Goal: Information Seeking & Learning: Check status

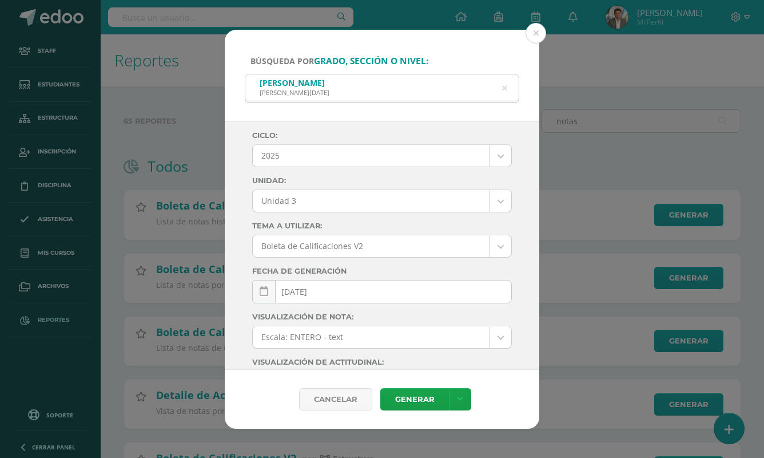
select select "Unidad 3"
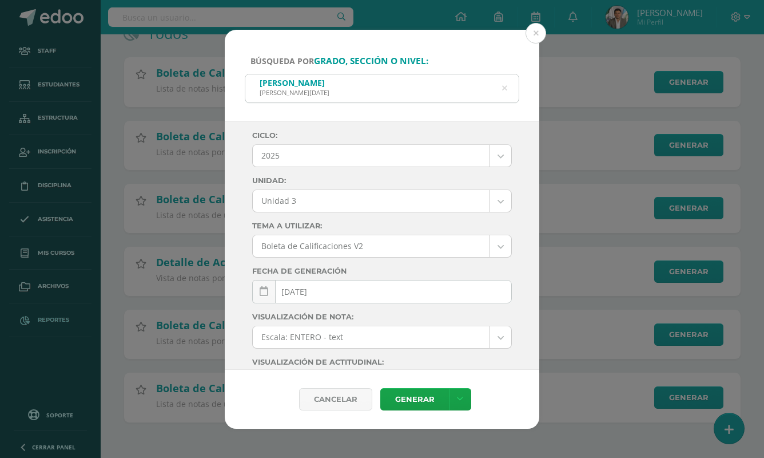
click at [503, 88] on icon at bounding box center [504, 88] width 5 height 29
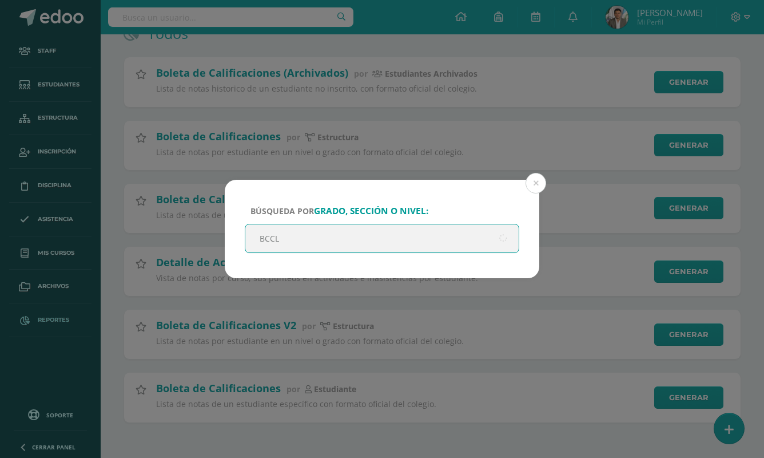
type input "BCCLL"
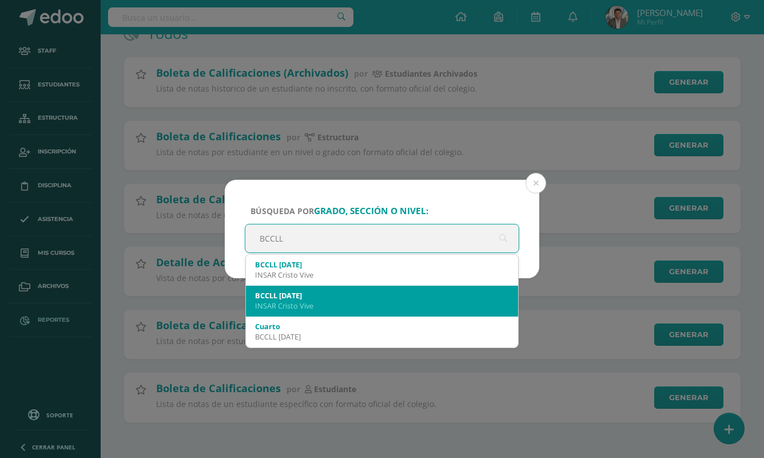
click at [366, 295] on div "BCCLL DOMINGO" at bounding box center [382, 295] width 254 height 10
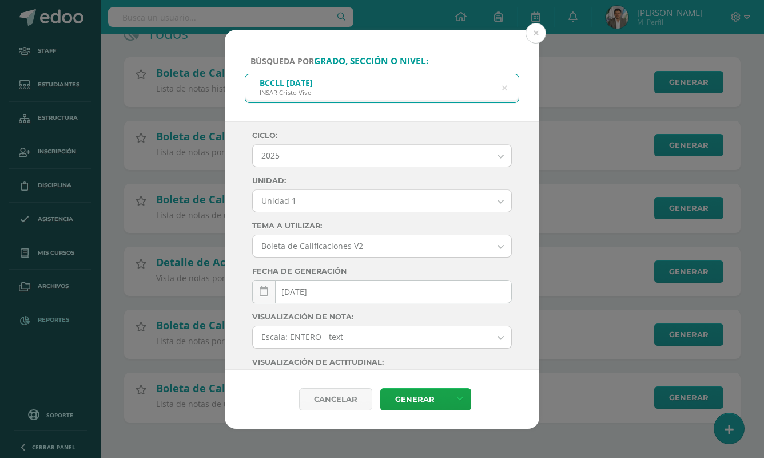
click at [329, 204] on body "Búsqueda por grado, sección o nivel: BCCLL DOMINGO INSAR Cristo Vive BCCLL Cicl…" at bounding box center [382, 162] width 764 height 591
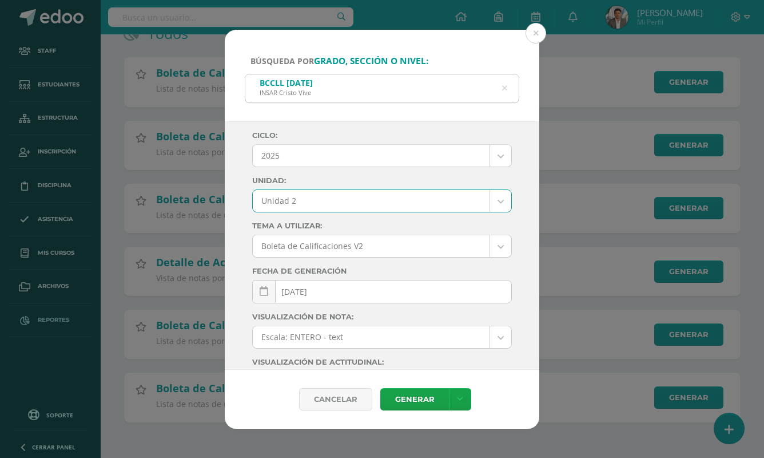
click at [328, 210] on body "Búsqueda por grado, sección o nivel: BCCLL DOMINGO INSAR Cristo Vive BCCLL Cicl…" at bounding box center [382, 162] width 764 height 591
click at [328, 208] on body "Búsqueda por grado, sección o nivel: BCCLL DOMINGO INSAR Cristo Vive BCCLL Cicl…" at bounding box center [382, 162] width 764 height 591
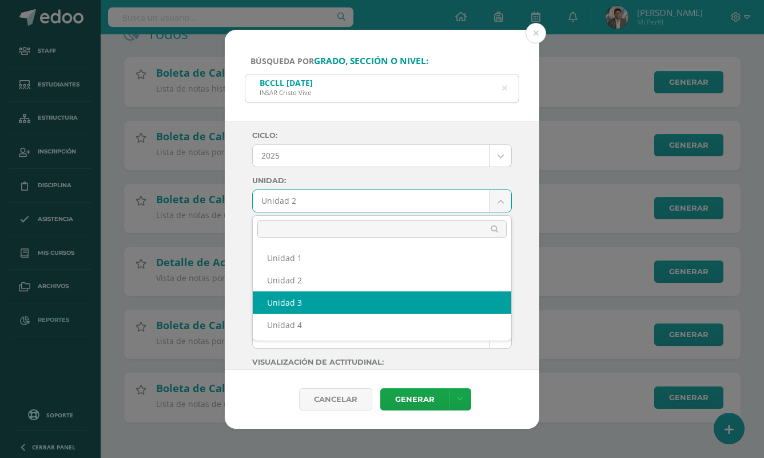
select select "Unidad 3"
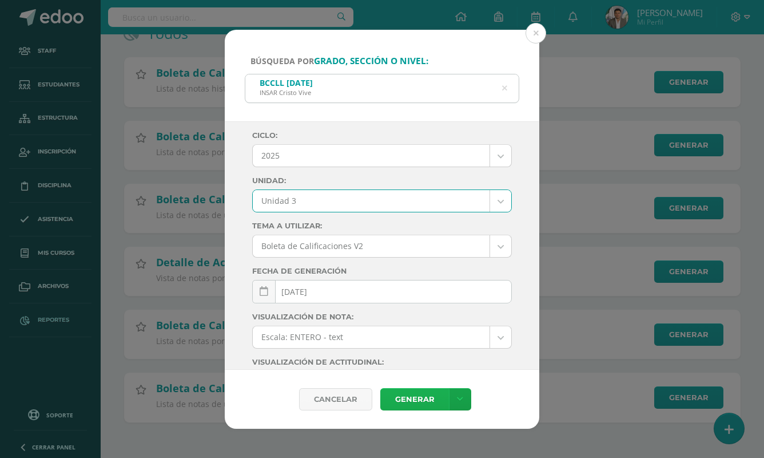
click at [411, 400] on link "Generar" at bounding box center [414, 399] width 69 height 22
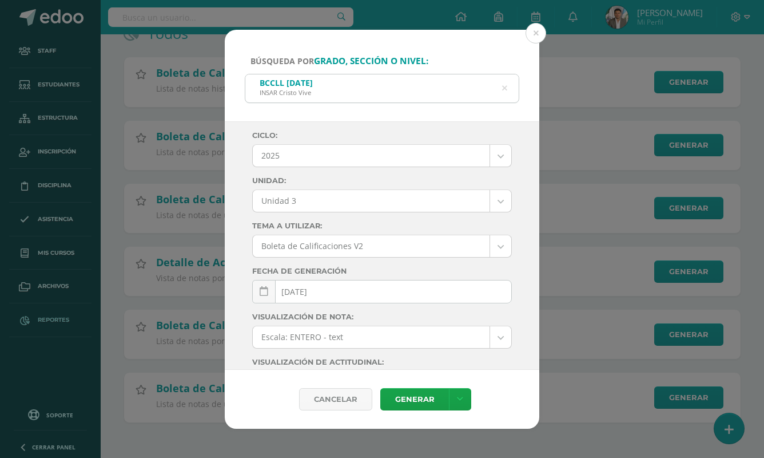
click at [236, 17] on div "Búsqueda por grado, sección o nivel: BCCLL DOMINGO INSAR Cristo Vive BCCLL Cicl…" at bounding box center [382, 229] width 764 height 458
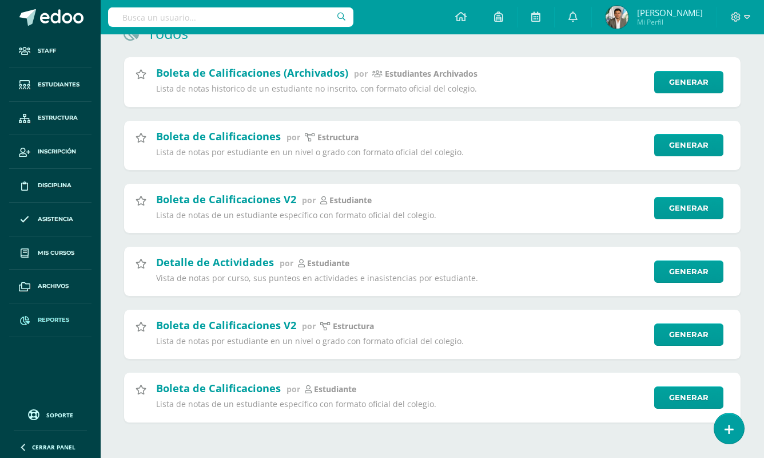
click at [236, 19] on div "Búsqueda por grado, sección o nivel: BCCLL DOMINGO INSAR Cristo Vive BCCLL Cicl…" at bounding box center [382, 229] width 764 height 458
click at [236, 19] on input "text" at bounding box center [230, 16] width 245 height 19
paste input "Cristian Daniel González"
type input "Cristian Daniel González"
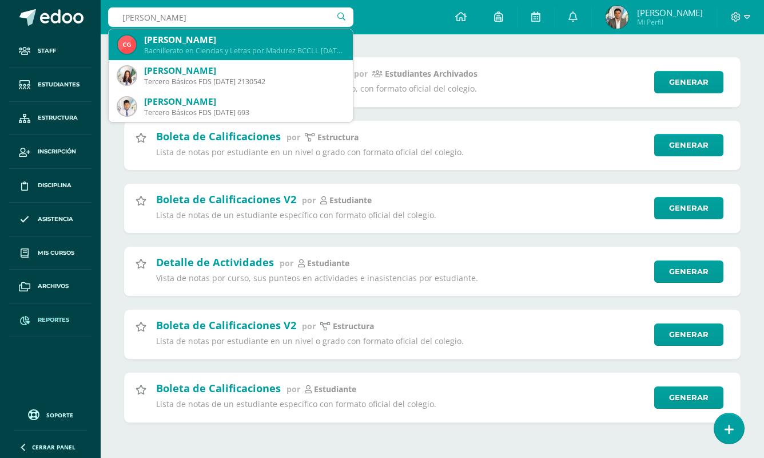
click at [226, 43] on div "Cristian Daniel González" at bounding box center [244, 40] width 200 height 12
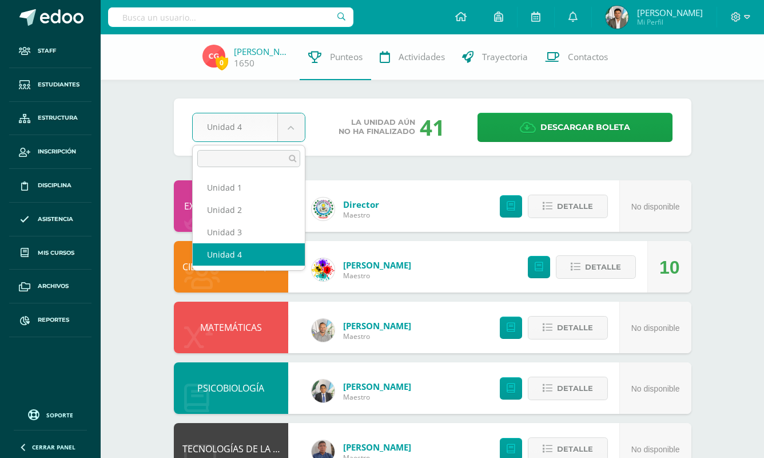
click at [292, 127] on body "Staff Estudiantes Estructura Inscripción Disciplina Asistencia Mis cursos Archi…" at bounding box center [382, 430] width 764 height 861
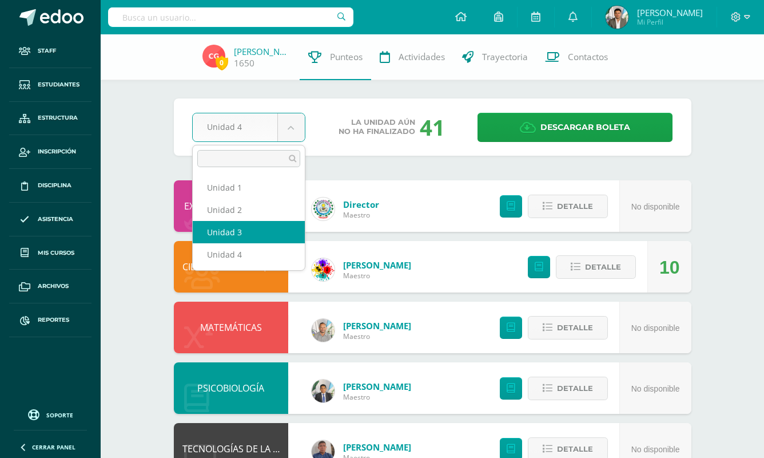
select select "Unidad 3"
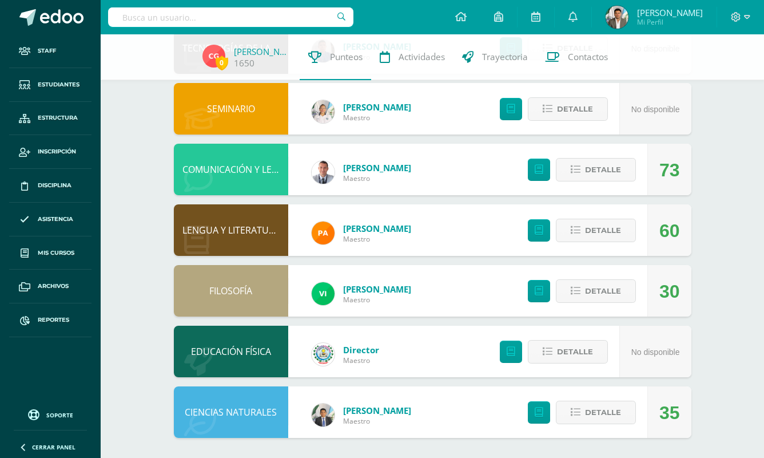
scroll to position [74, 0]
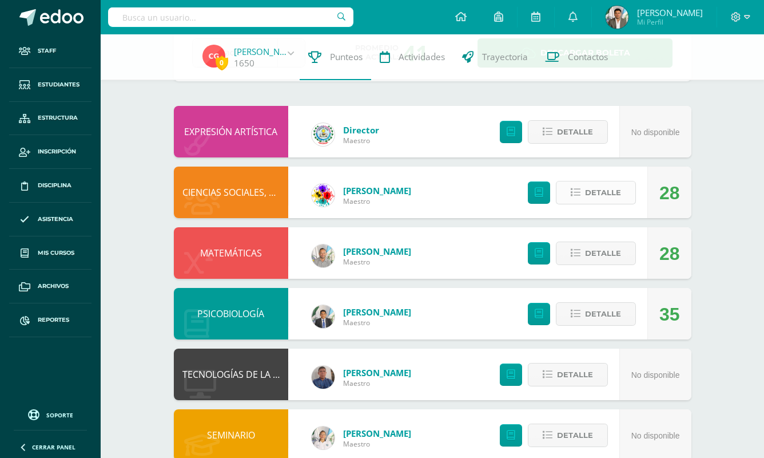
click at [611, 192] on span "Detalle" at bounding box center [603, 192] width 36 height 21
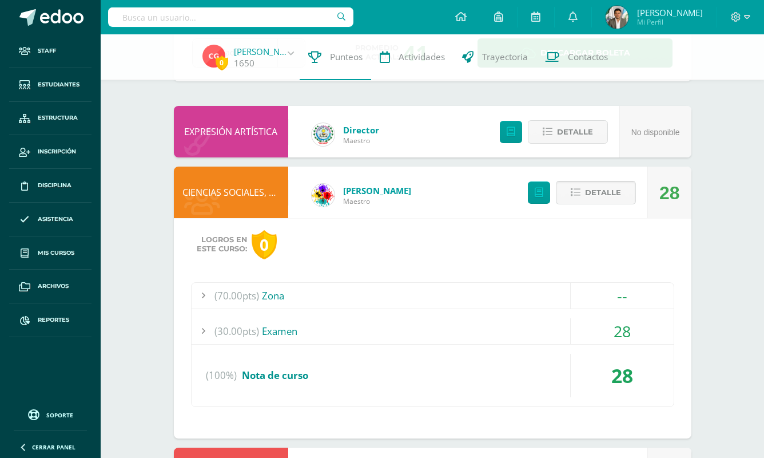
click at [611, 192] on span "Detalle" at bounding box center [603, 192] width 36 height 21
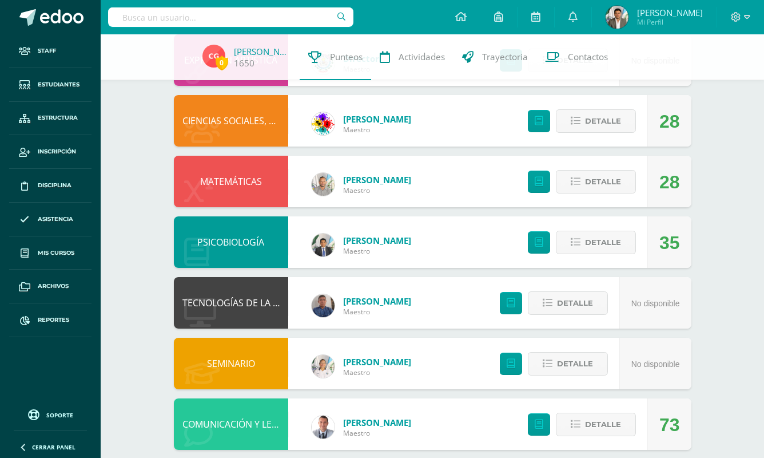
scroll to position [148, 0]
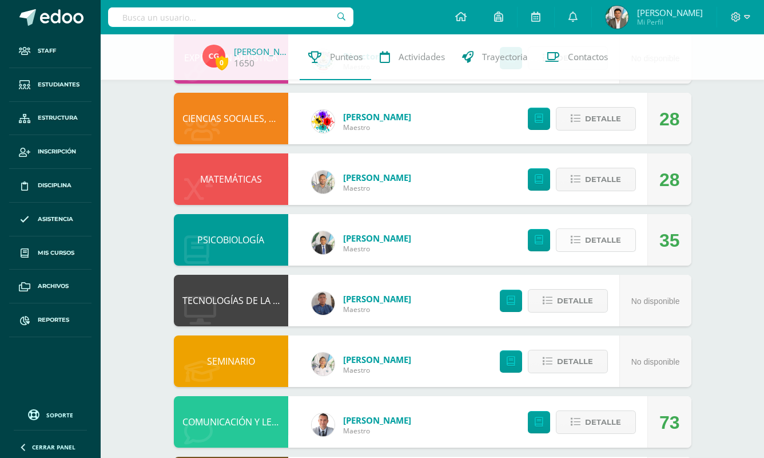
click at [605, 240] on span "Detalle" at bounding box center [603, 239] width 36 height 21
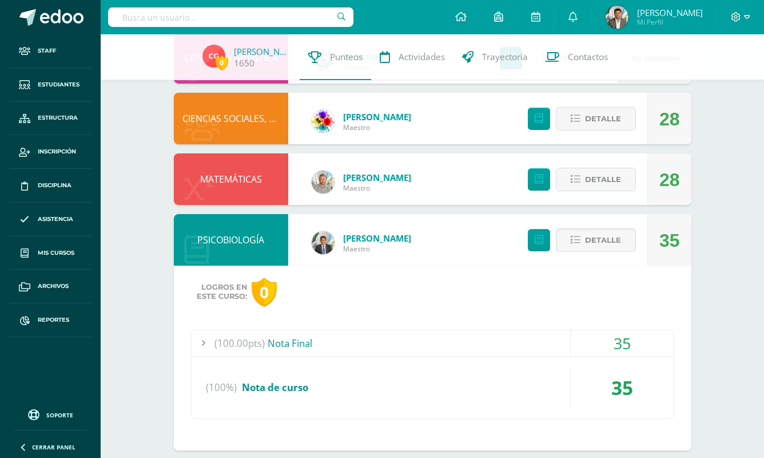
click at [476, 358] on div "(100.00pts) Nota Final 35 (100.0pts) Nota Final 35 35 (100%)" at bounding box center [432, 373] width 483 height 89
click at [466, 348] on div "(100.00pts) Nota Final" at bounding box center [433, 343] width 482 height 26
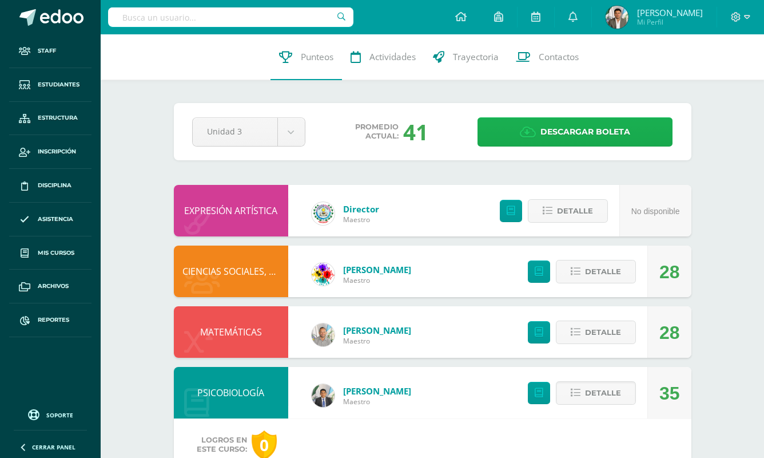
scroll to position [0, 0]
click at [609, 135] on span "Descargar boleta" at bounding box center [585, 132] width 90 height 28
click at [587, 279] on span "Detalle" at bounding box center [603, 271] width 36 height 21
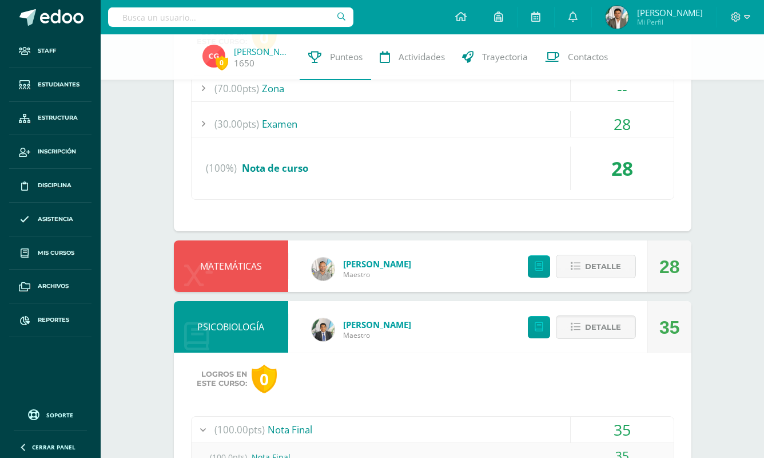
scroll to position [330, 0]
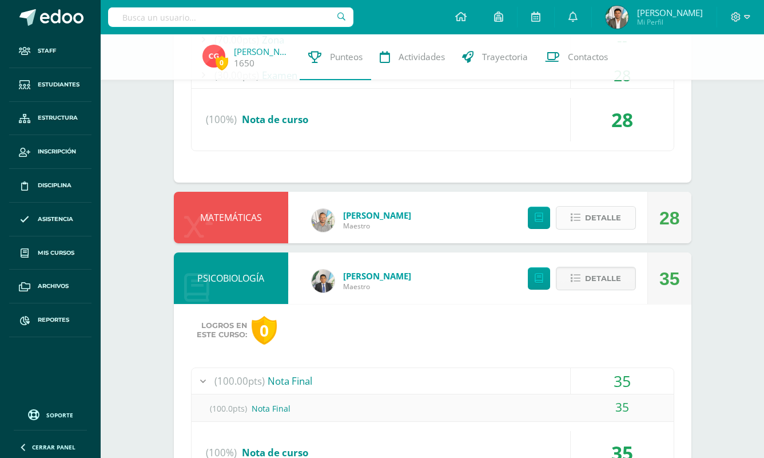
click at [603, 214] on span "Detalle" at bounding box center [603, 217] width 36 height 21
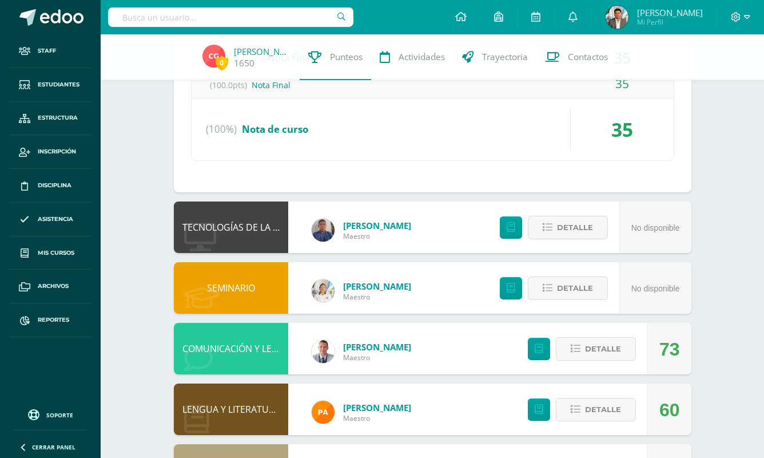
scroll to position [1003, 0]
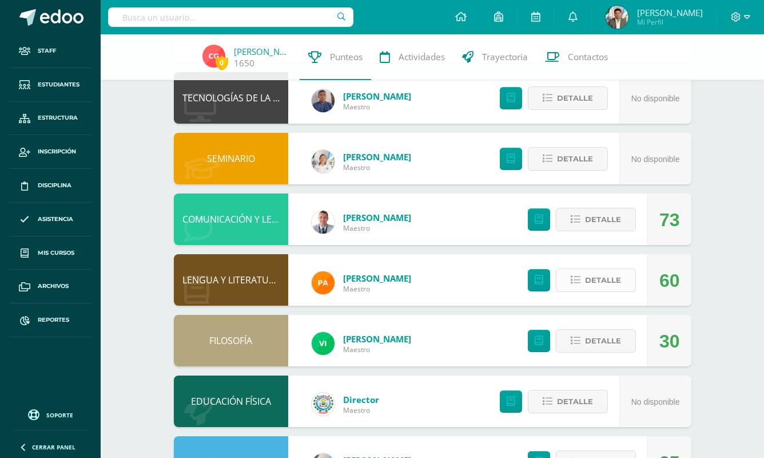
click at [606, 273] on span "Detalle" at bounding box center [603, 279] width 36 height 21
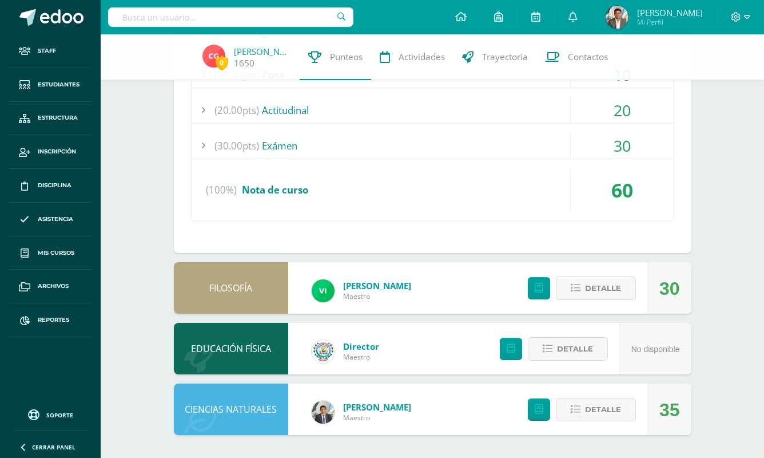
scroll to position [1310, 0]
click at [607, 281] on span "Detalle" at bounding box center [603, 288] width 36 height 21
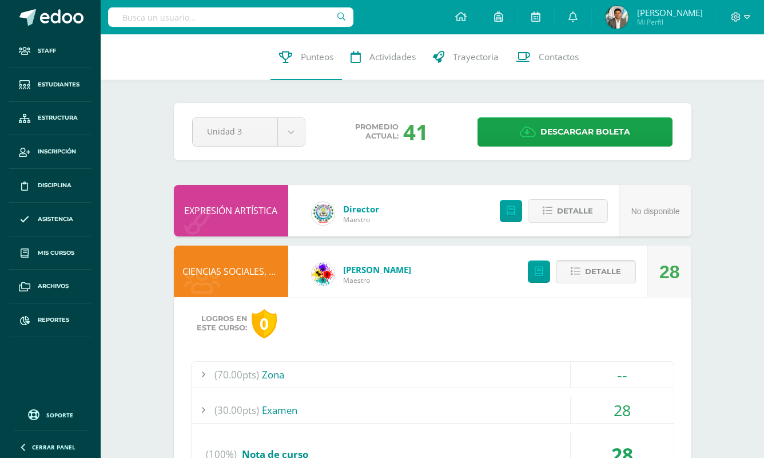
scroll to position [0, 0]
drag, startPoint x: 607, startPoint y: 281, endPoint x: 607, endPoint y: 223, distance: 57.8
click at [607, 272] on span "Detalle" at bounding box center [603, 271] width 36 height 21
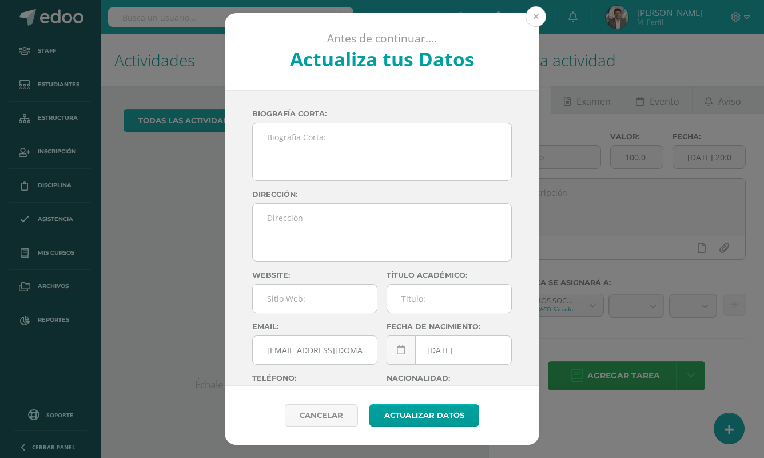
click at [532, 18] on button at bounding box center [536, 16] width 21 height 21
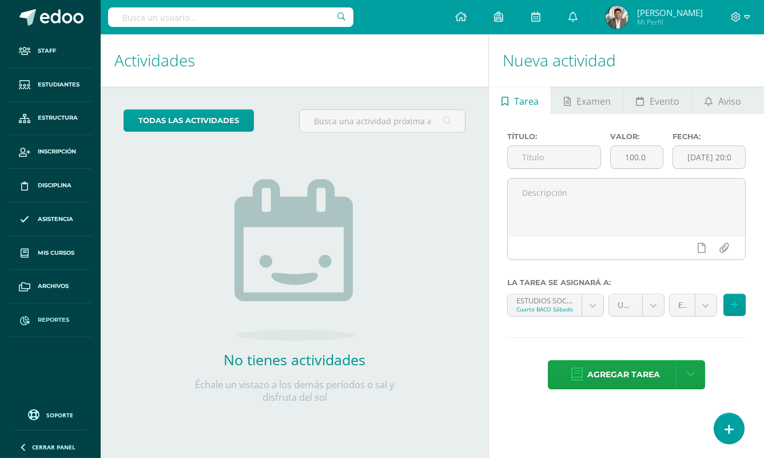
click at [63, 313] on link "Reportes" at bounding box center [50, 320] width 82 height 34
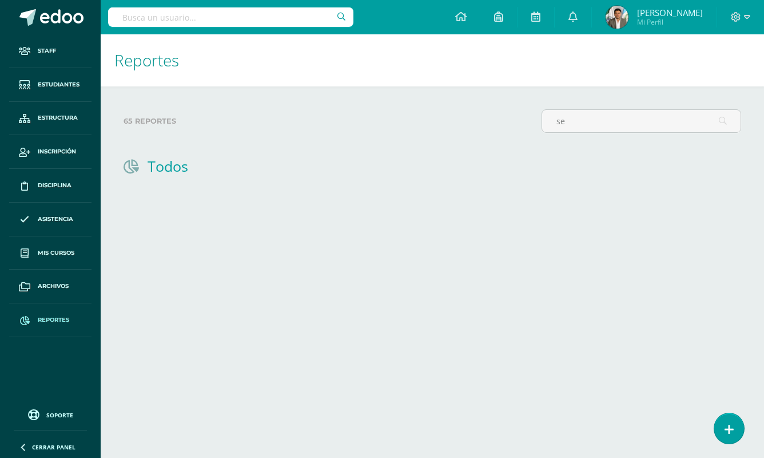
type input "s"
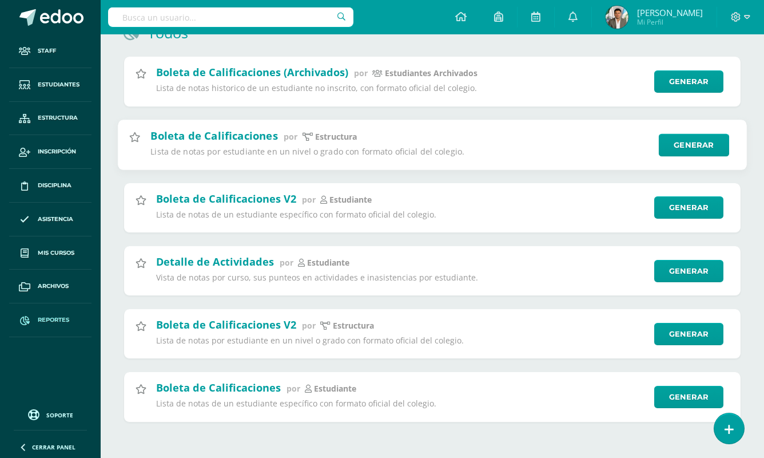
scroll to position [133, 0]
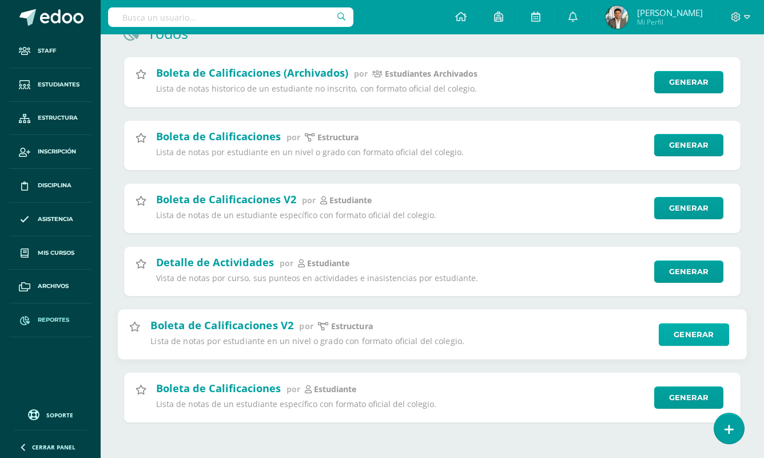
type input "notas"
click at [685, 329] on link "Generar" at bounding box center [694, 334] width 70 height 23
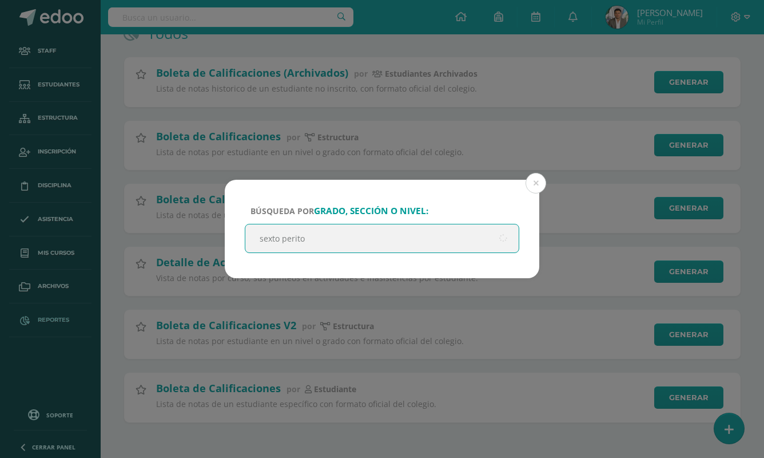
type input "sexto perito"
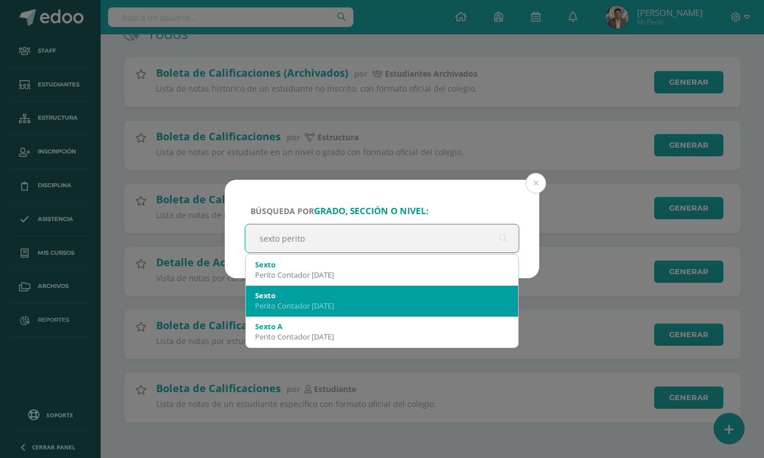
click at [480, 293] on div "Sexto" at bounding box center [382, 295] width 254 height 10
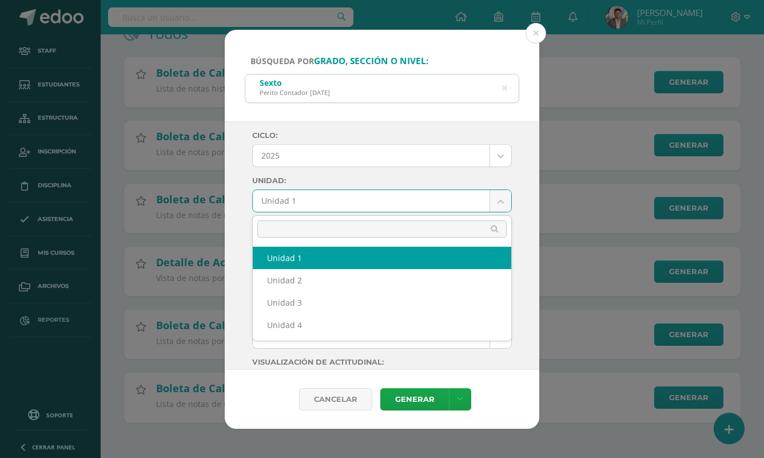
click at [402, 200] on body "Búsqueda por grado, sección o nivel: Sexto Perito Contador [DATE] sexto perito …" at bounding box center [382, 162] width 764 height 591
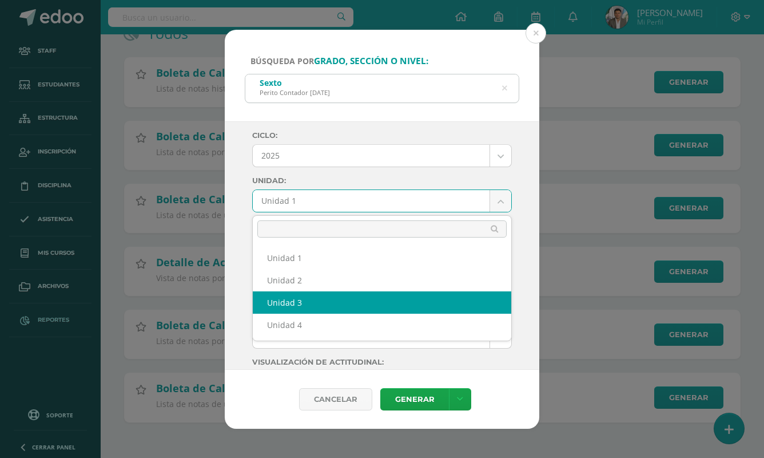
select select "Unidad 3"
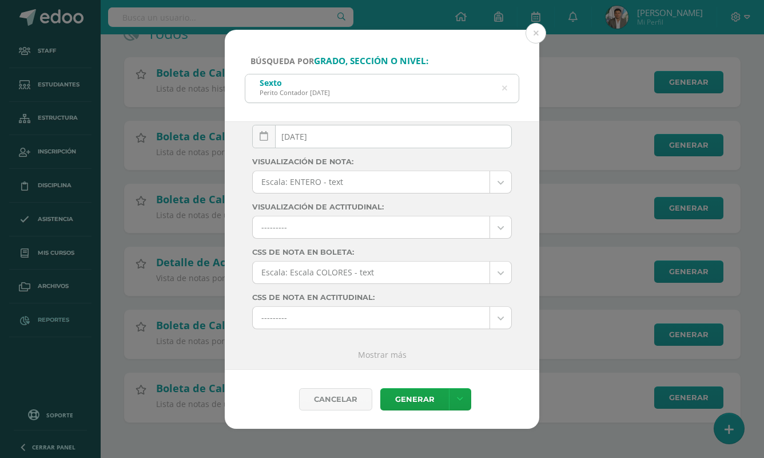
scroll to position [155, 0]
click at [399, 396] on link "Generar" at bounding box center [414, 399] width 69 height 22
